Goal: Task Accomplishment & Management: Manage account settings

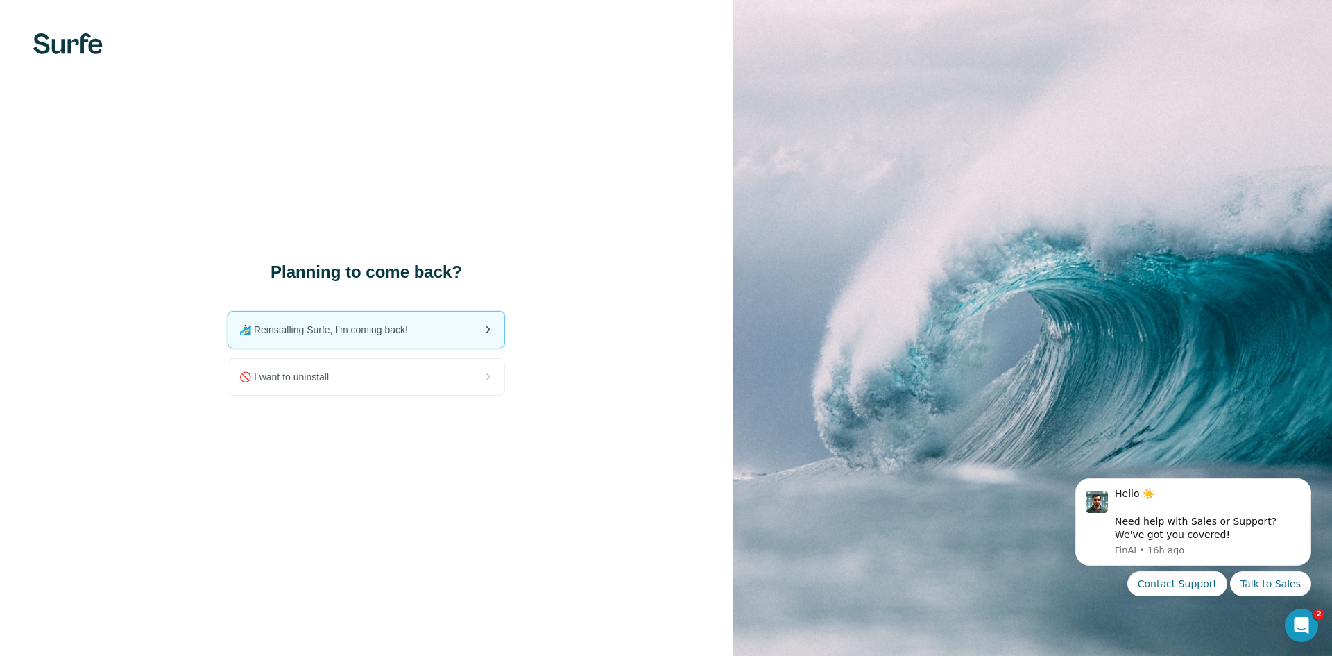
click at [384, 333] on span "🏄🏻‍♂️ Reinstalling Surfe, I'm coming back!" at bounding box center [329, 330] width 180 height 14
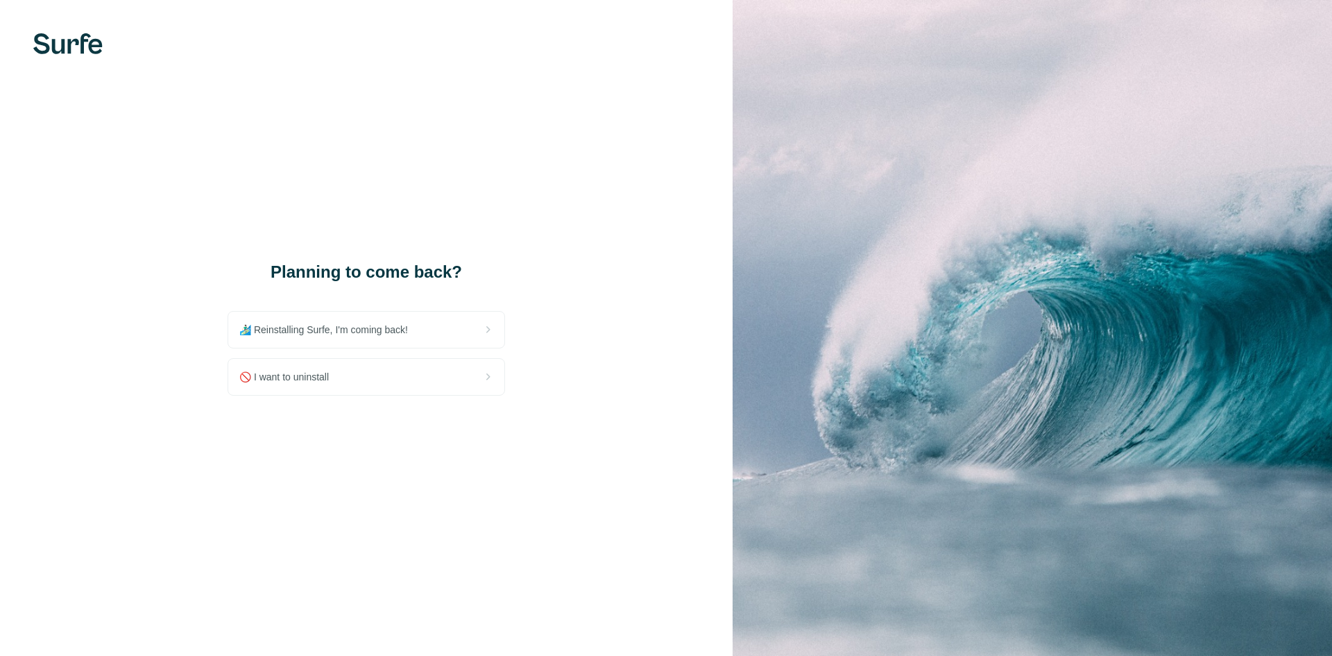
click at [280, 381] on span "🚫 I want to uninstall" at bounding box center [289, 377] width 101 height 14
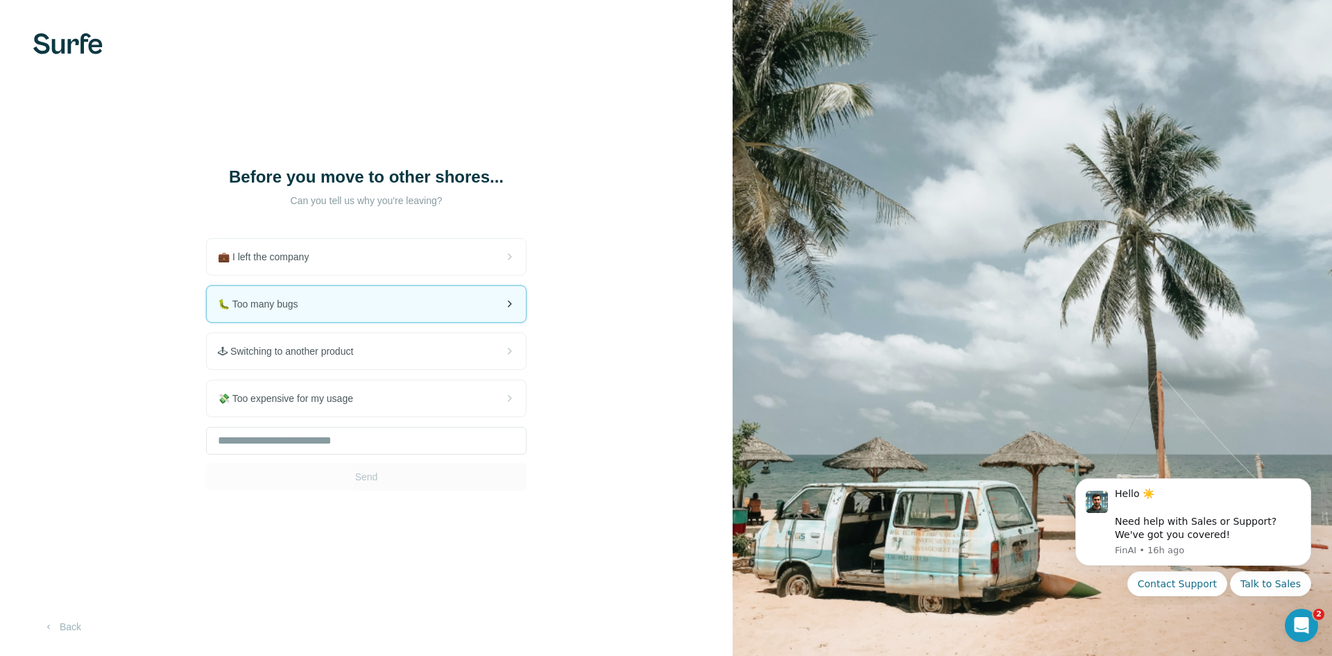
click at [339, 314] on div "🐛 Too many bugs" at bounding box center [366, 304] width 319 height 36
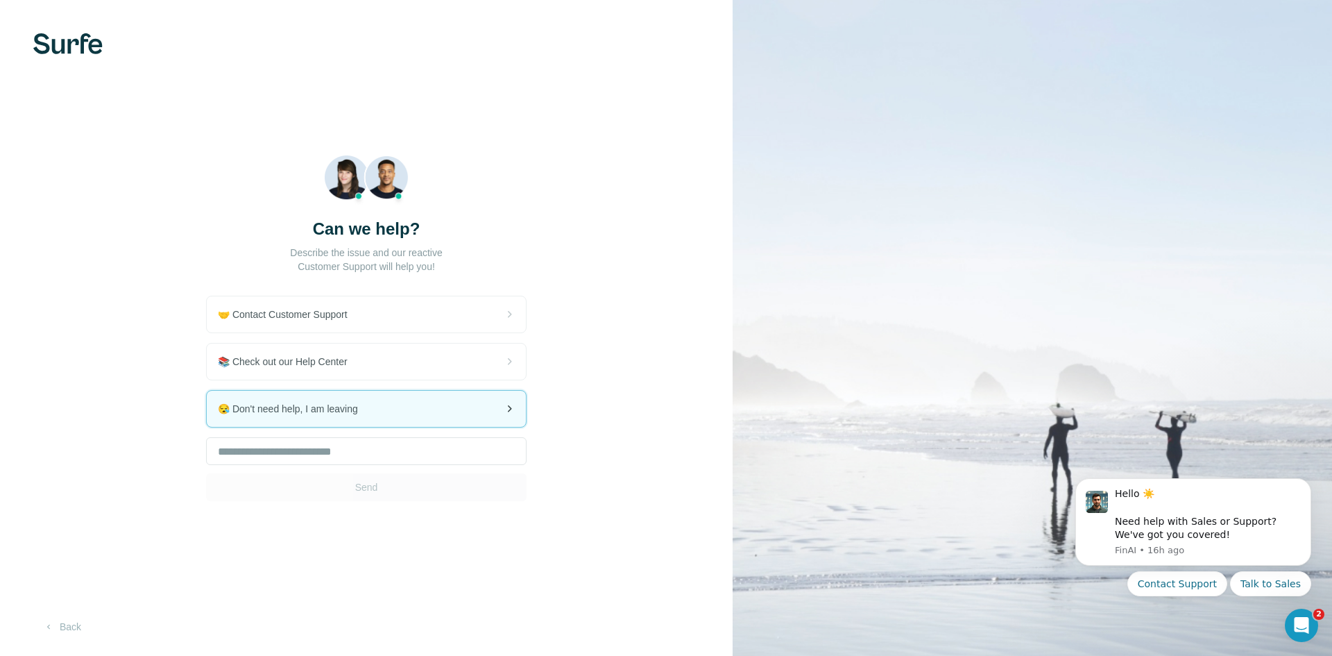
click at [371, 407] on div "😪 Don't need help, I am leaving" at bounding box center [366, 409] width 319 height 36
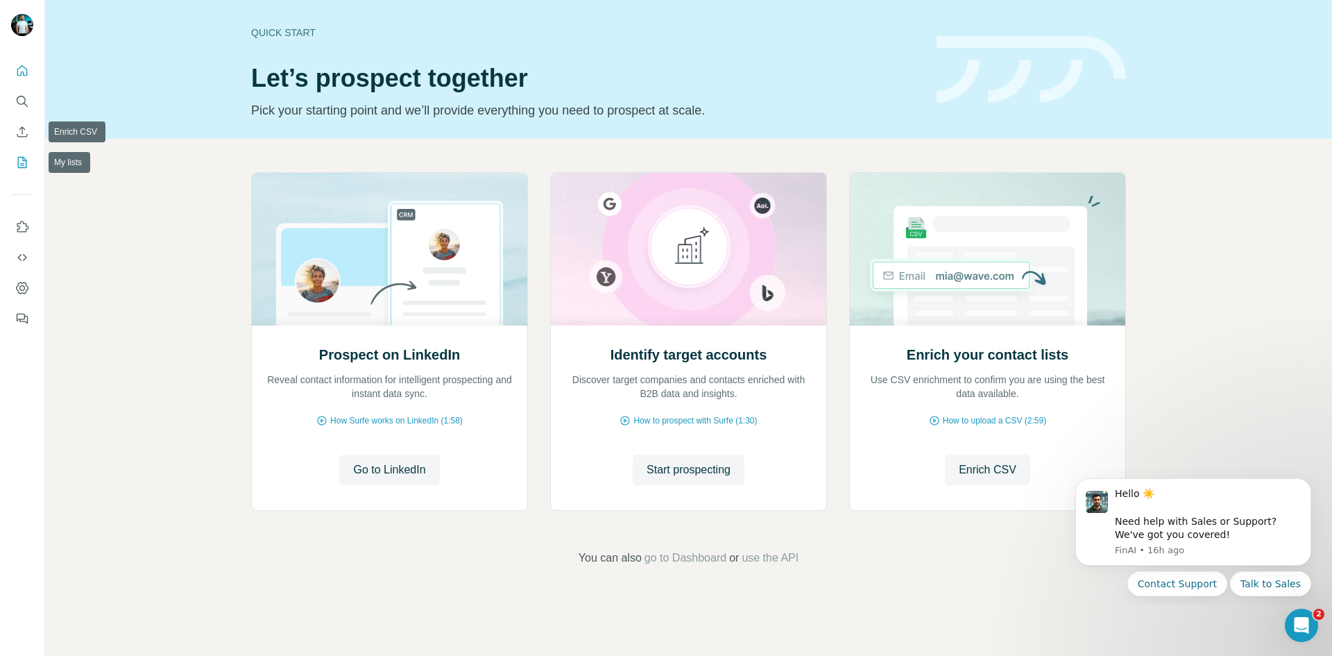
click at [22, 165] on icon "My lists" at bounding box center [23, 161] width 7 height 9
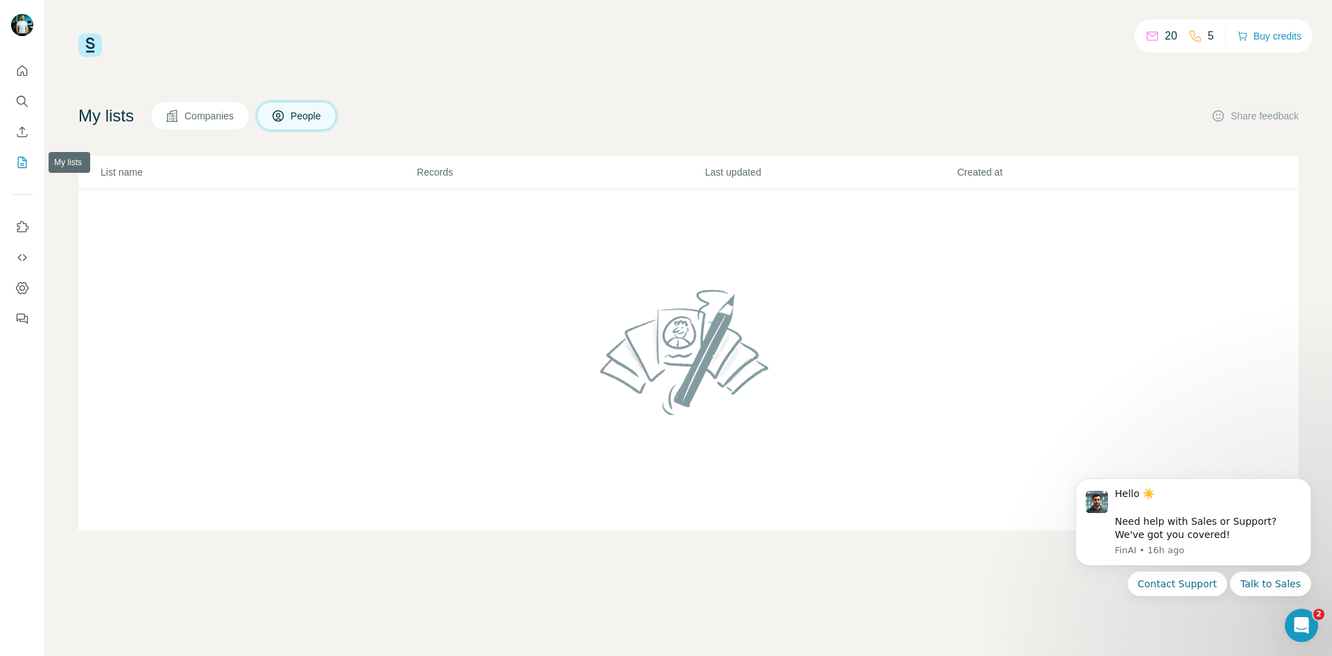
click at [24, 138] on icon "Enrich CSV" at bounding box center [22, 132] width 14 height 14
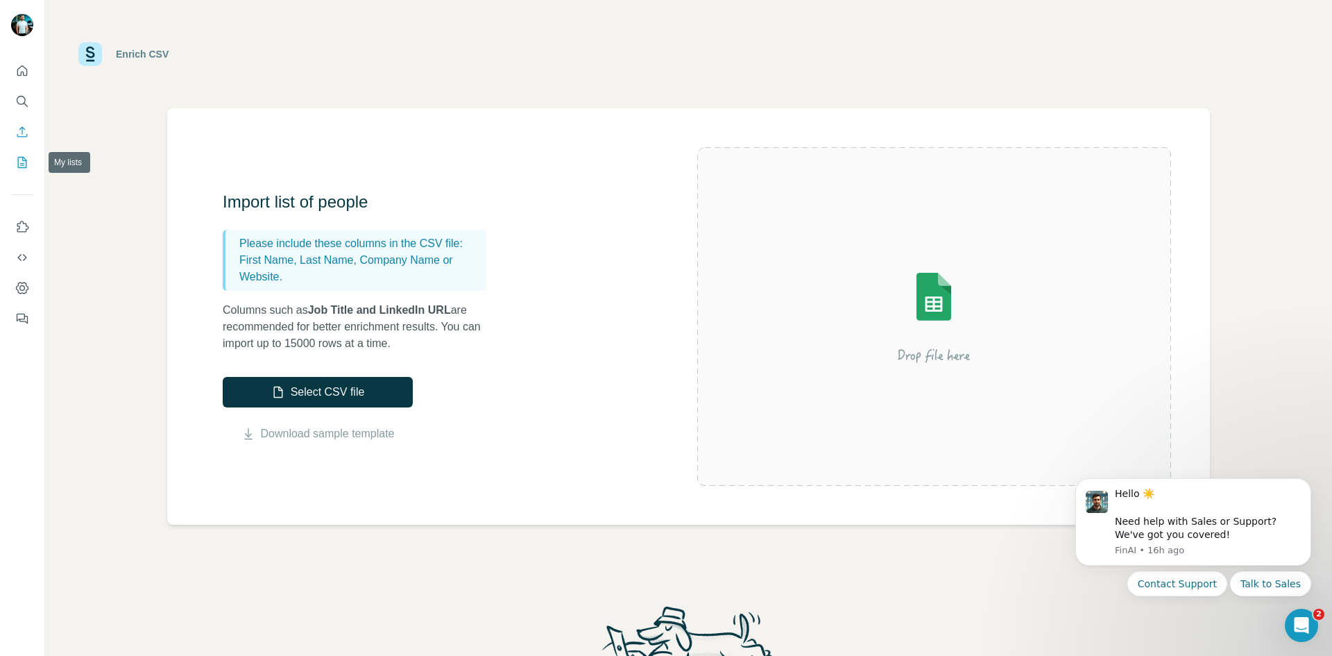
click at [22, 162] on icon "My lists" at bounding box center [22, 162] width 14 height 14
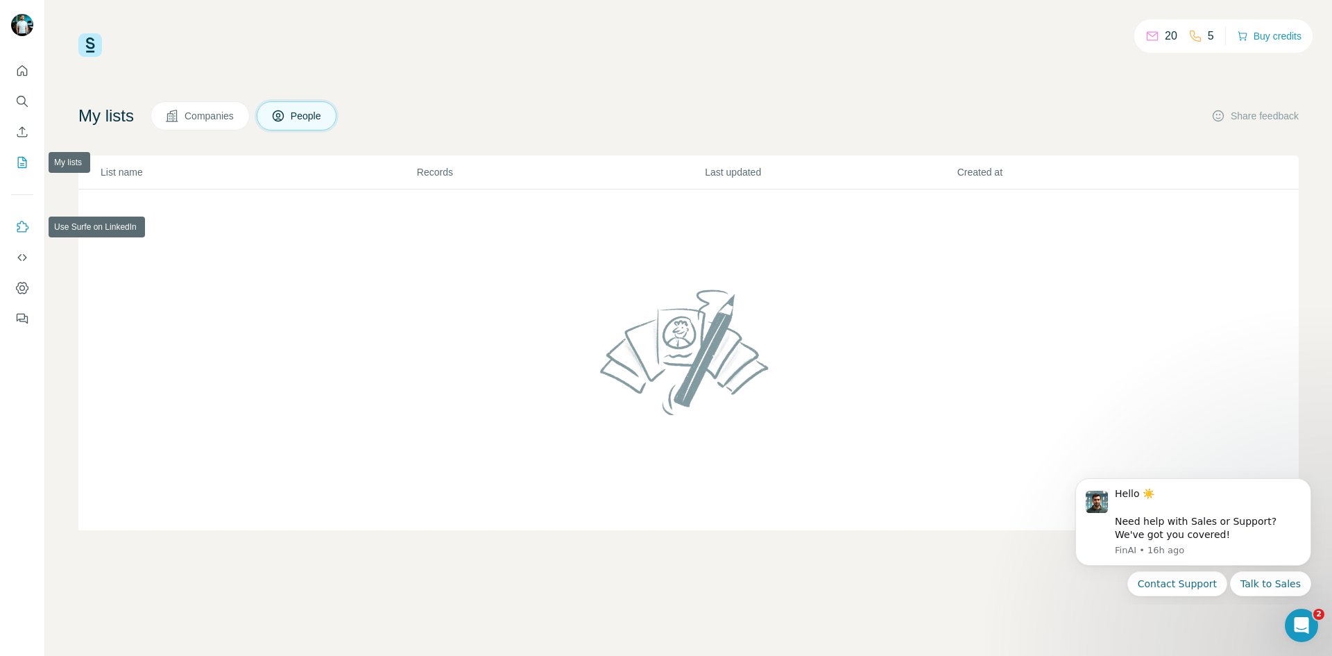
click at [22, 228] on icon "Use Surfe on LinkedIn" at bounding box center [22, 227] width 14 height 14
click at [35, 229] on div at bounding box center [22, 190] width 44 height 281
click at [15, 224] on button "Use Surfe on LinkedIn" at bounding box center [22, 226] width 22 height 25
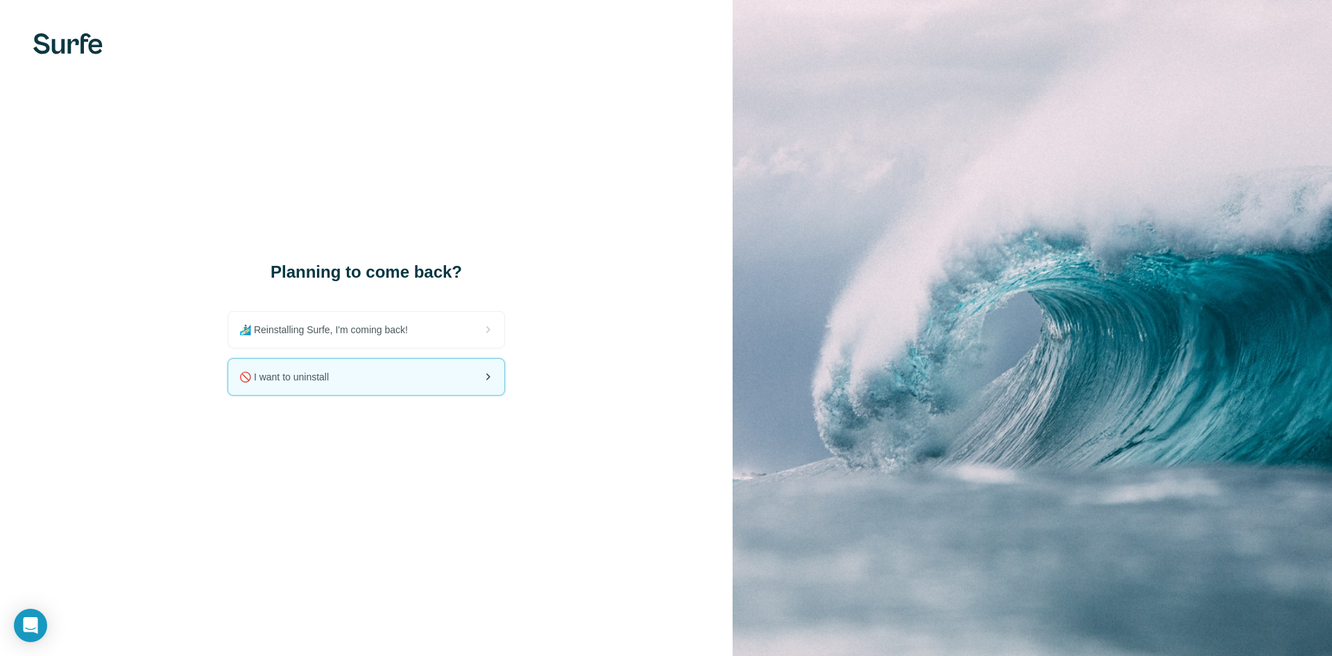
click at [404, 371] on div "🚫 I want to uninstall" at bounding box center [366, 377] width 276 height 36
